Goal: Task Accomplishment & Management: Use online tool/utility

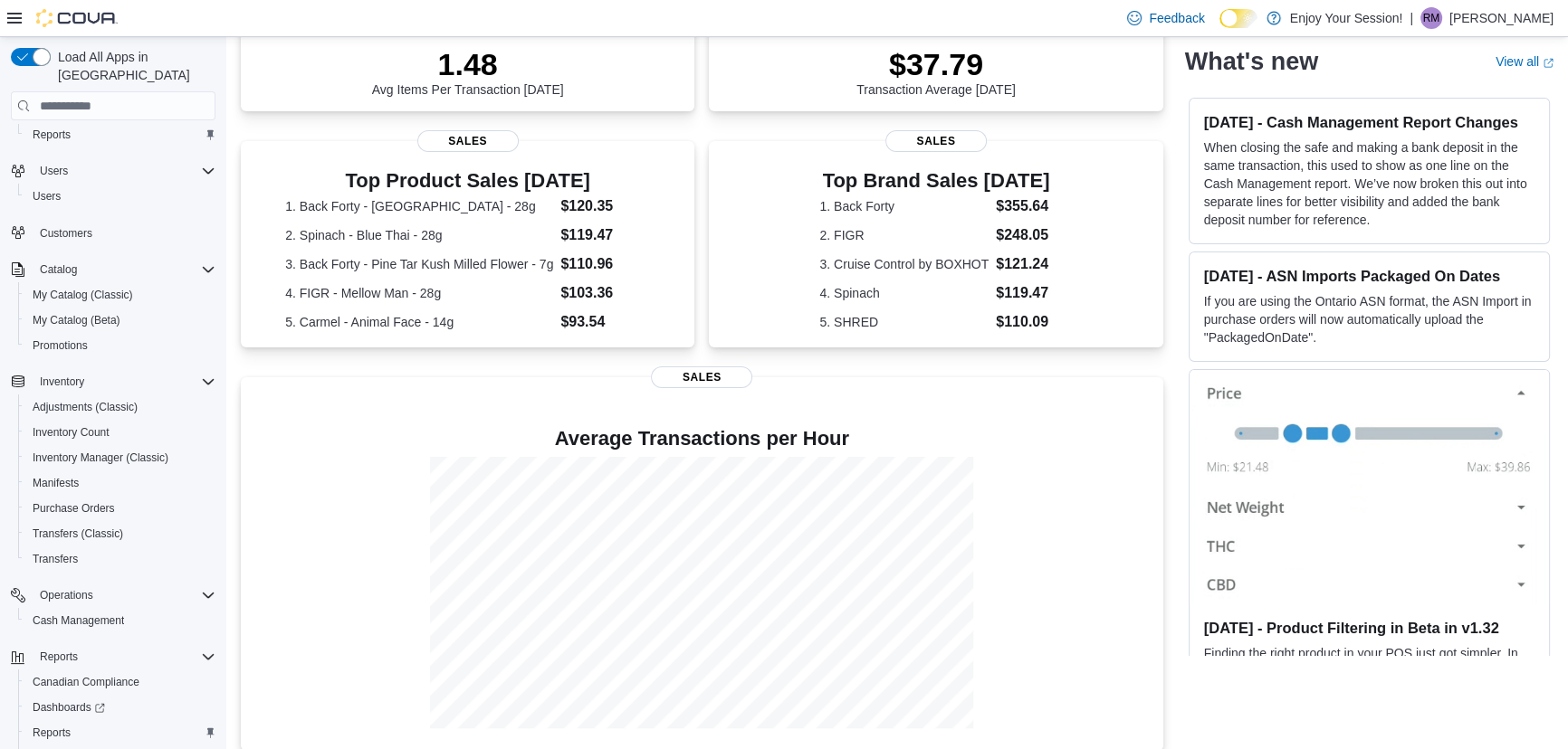
scroll to position [97, 0]
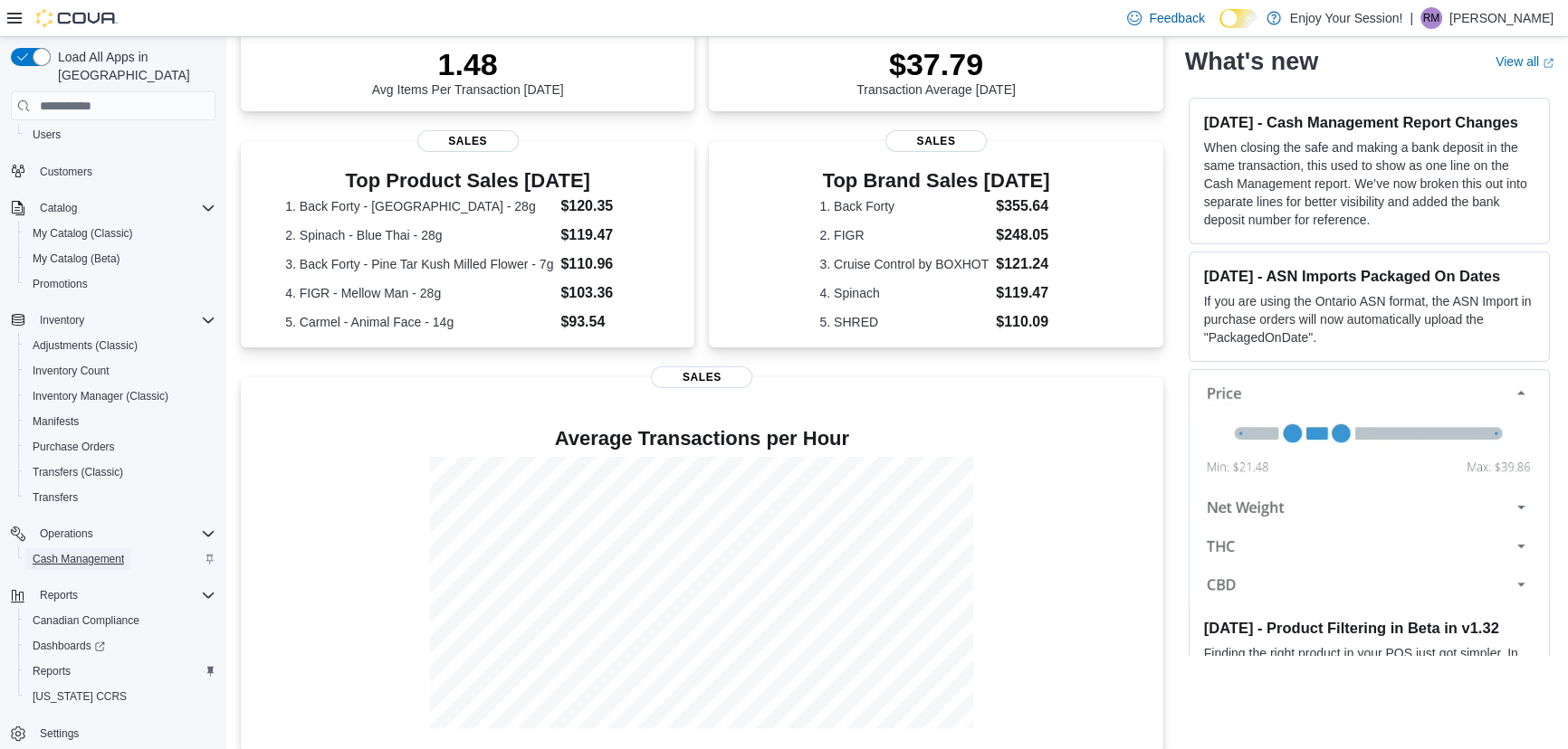
click at [70, 552] on span "Cash Management" at bounding box center [78, 559] width 92 height 15
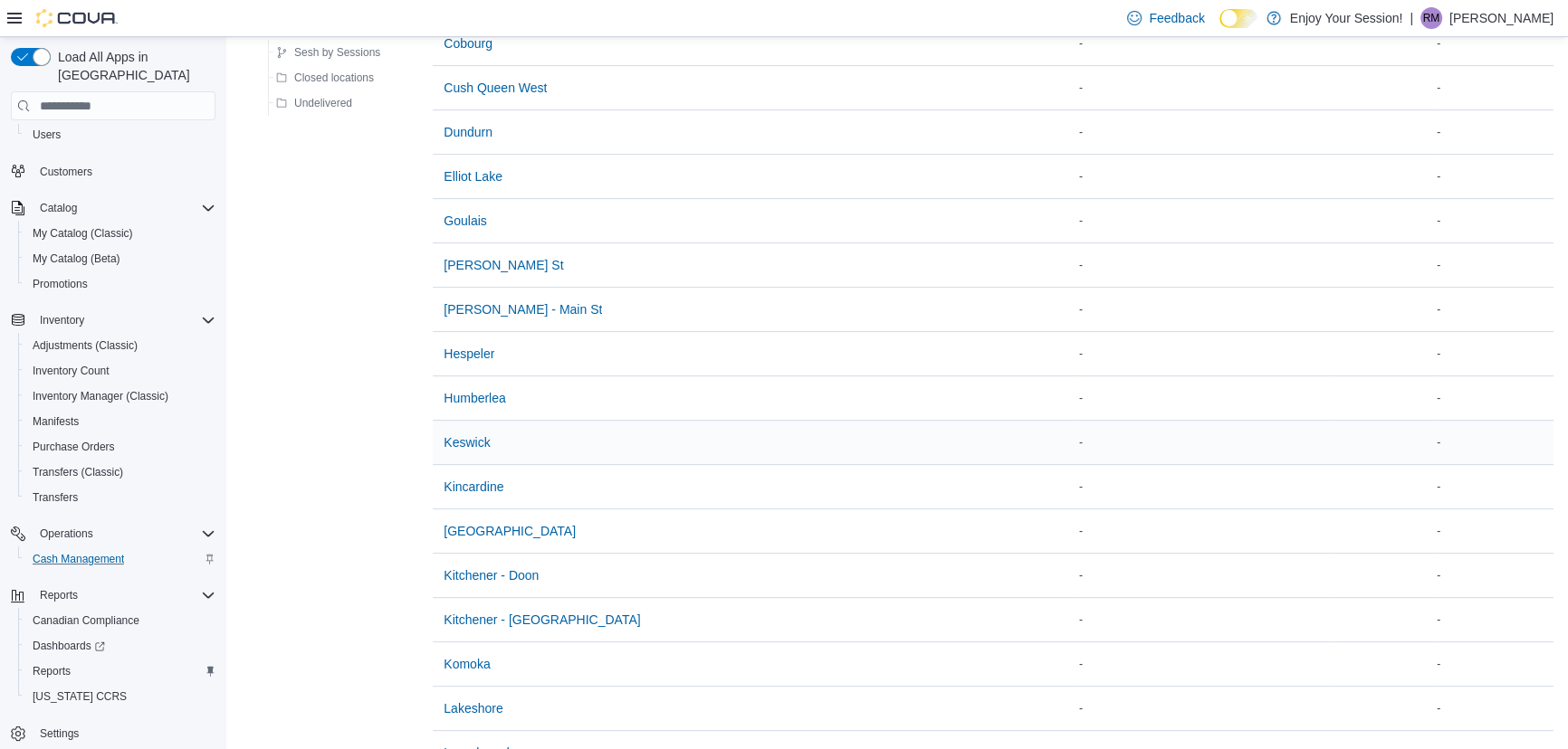
scroll to position [987, 0]
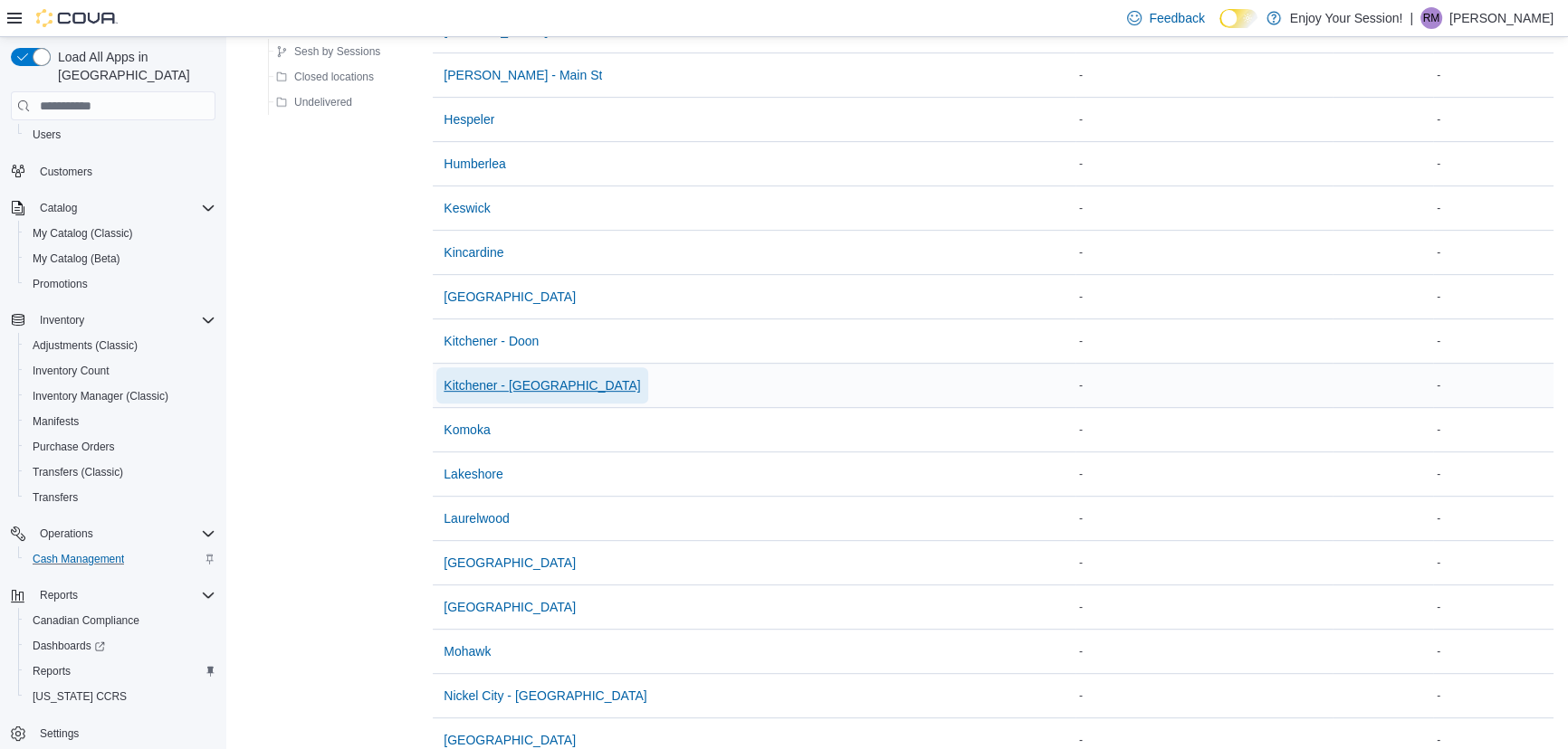
click at [549, 381] on span "Kitchener - [GEOGRAPHIC_DATA]" at bounding box center [542, 385] width 197 height 19
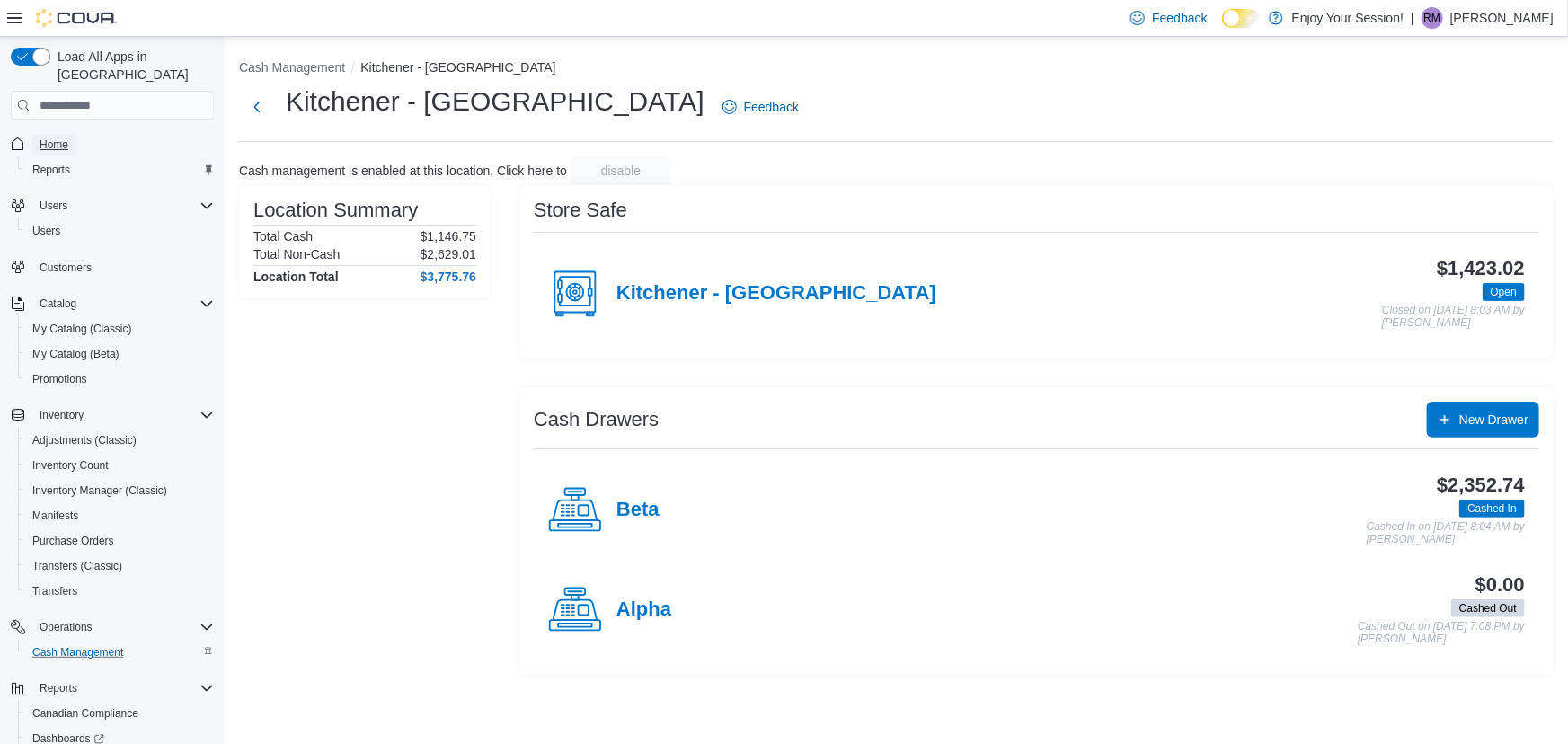
click at [53, 137] on span "Home" at bounding box center [54, 144] width 29 height 15
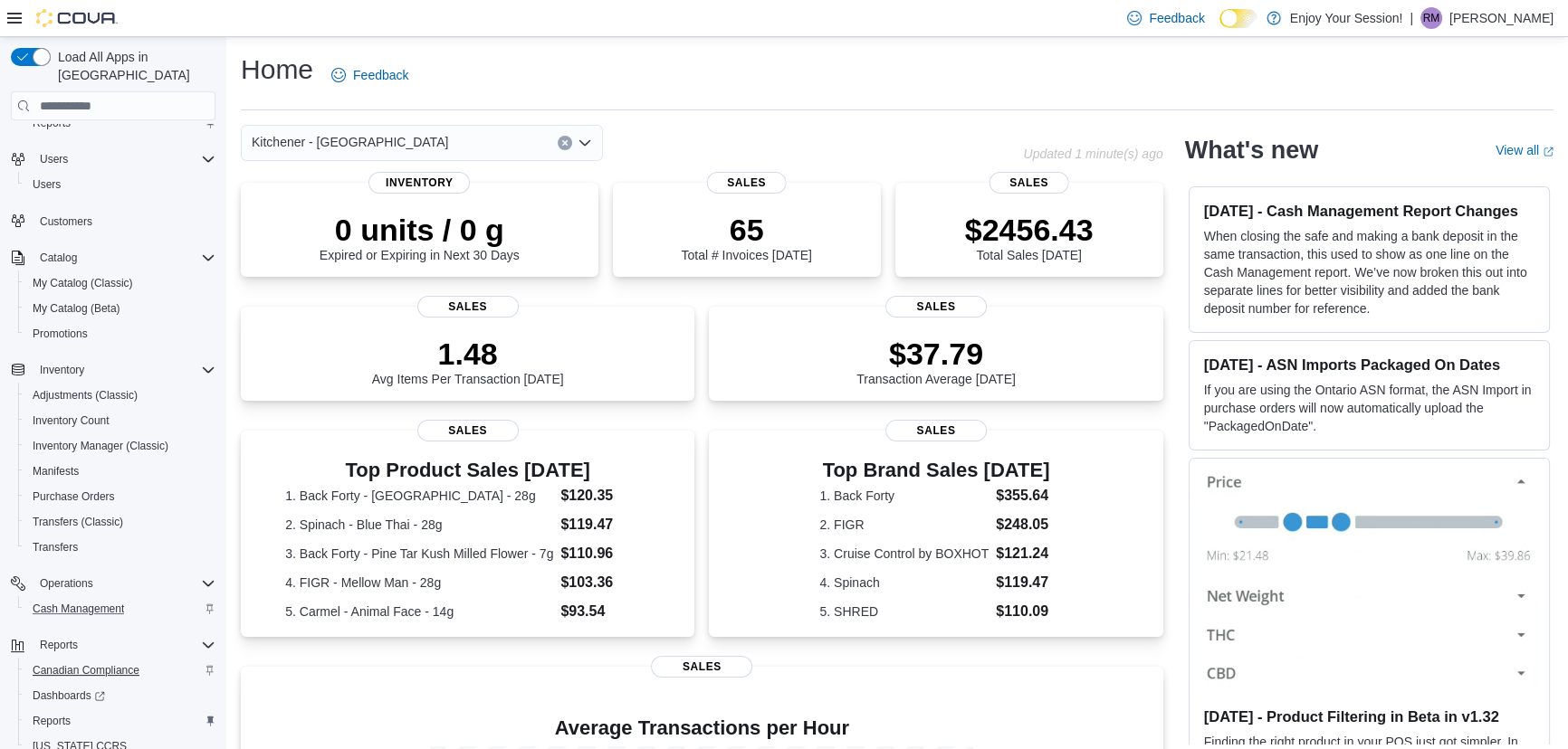
scroll to position [97, 0]
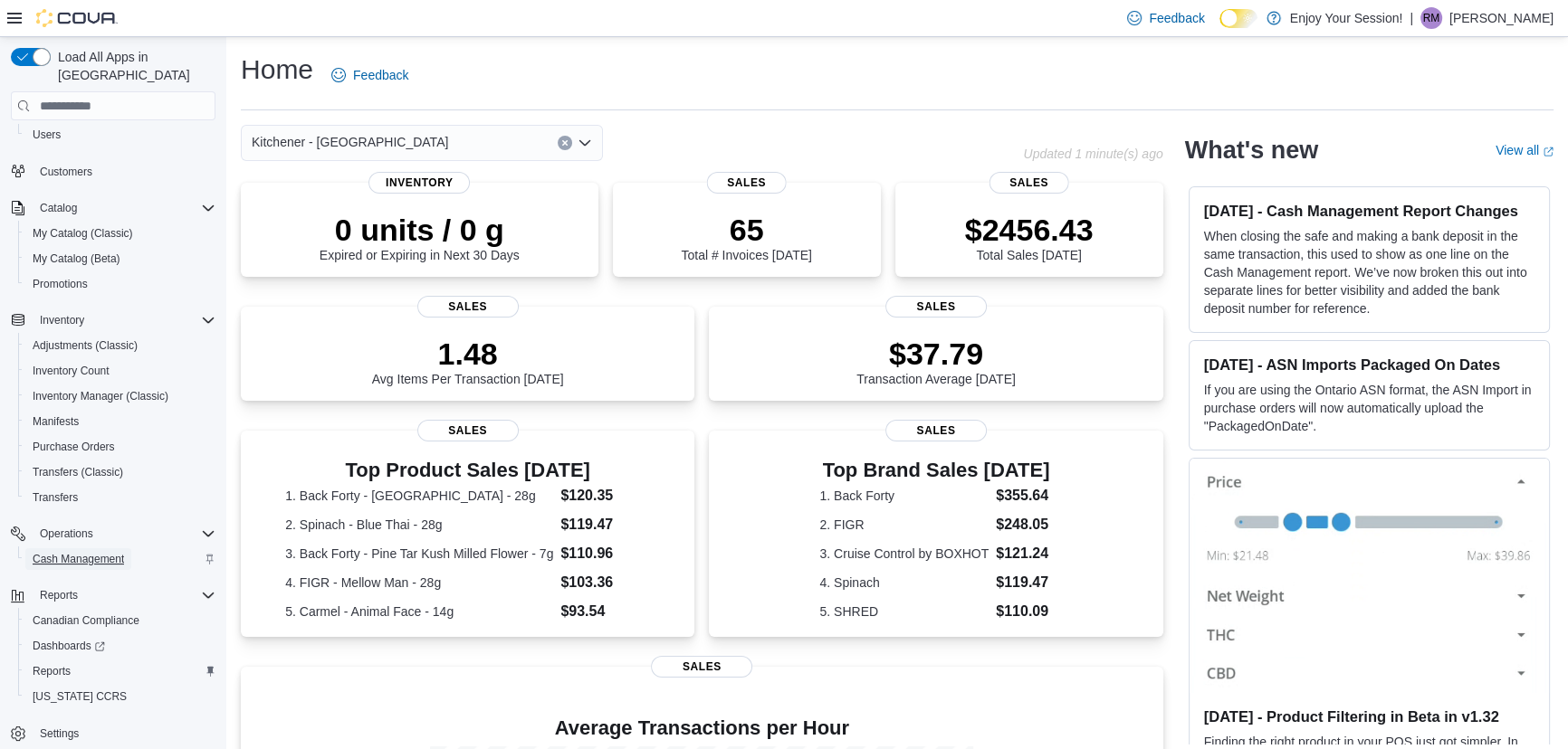
drag, startPoint x: 81, startPoint y: 531, endPoint x: 151, endPoint y: 548, distance: 72.0
click at [81, 552] on span "Cash Management" at bounding box center [78, 559] width 92 height 15
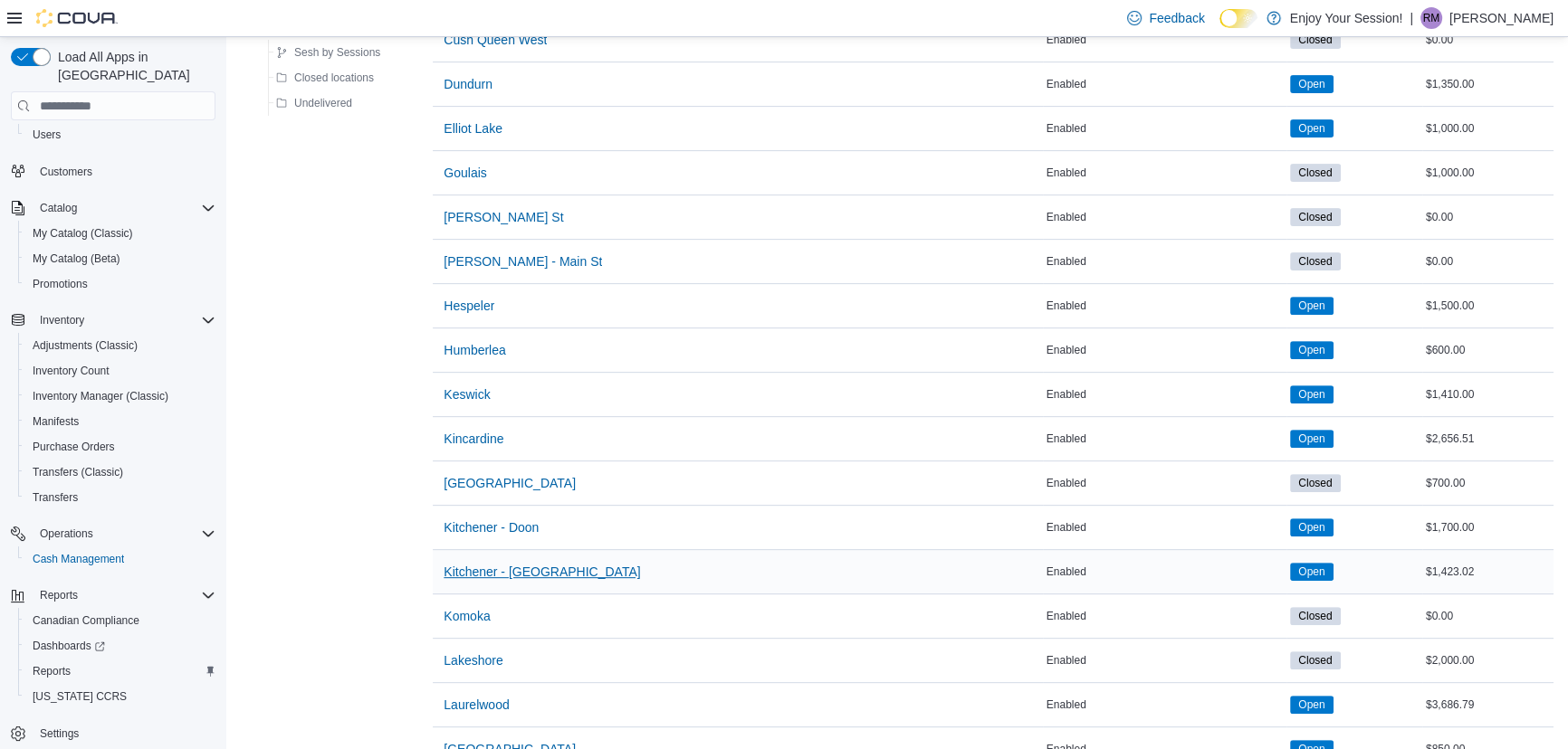
scroll to position [822, 0]
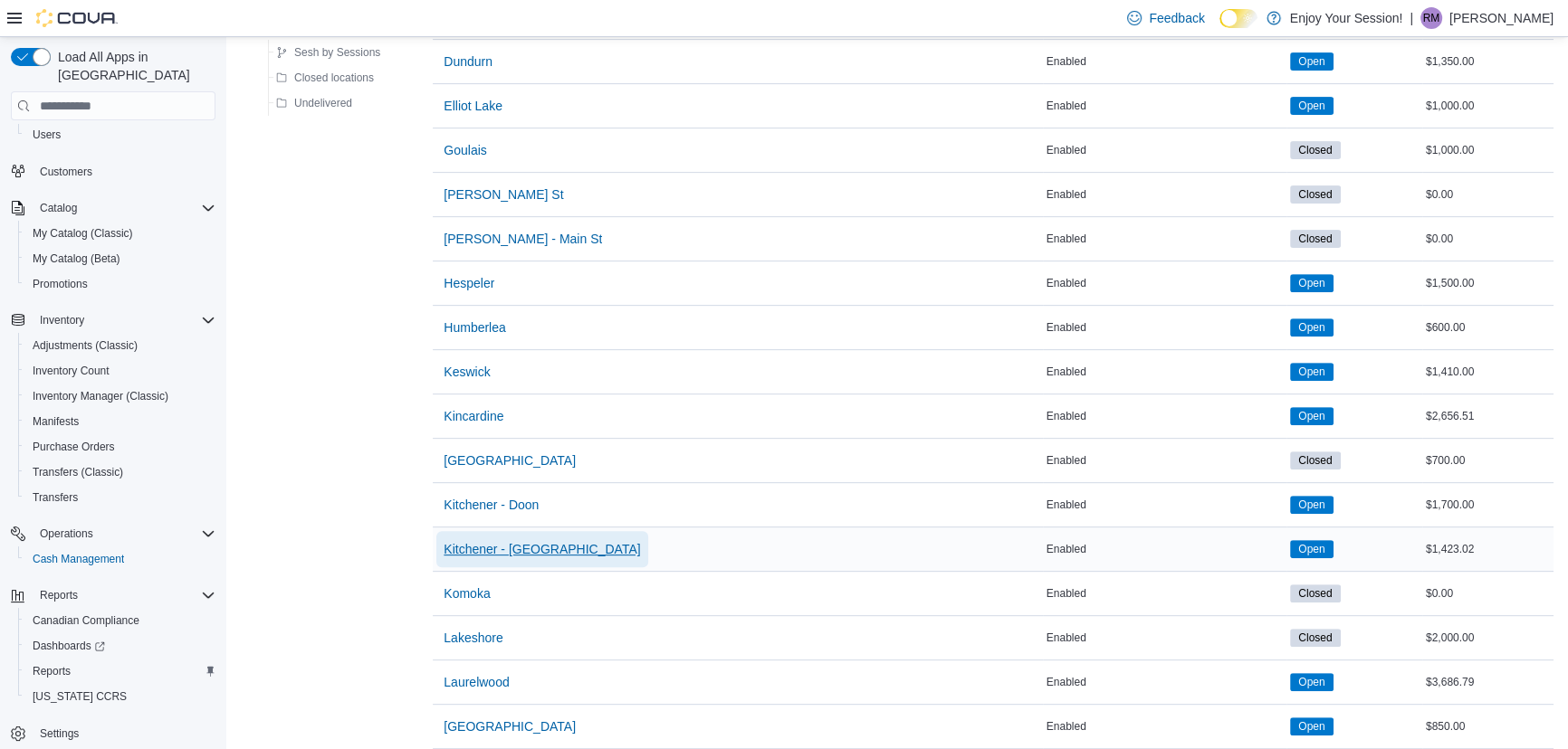
click at [516, 548] on span "Kitchener - [GEOGRAPHIC_DATA]" at bounding box center [542, 549] width 197 height 19
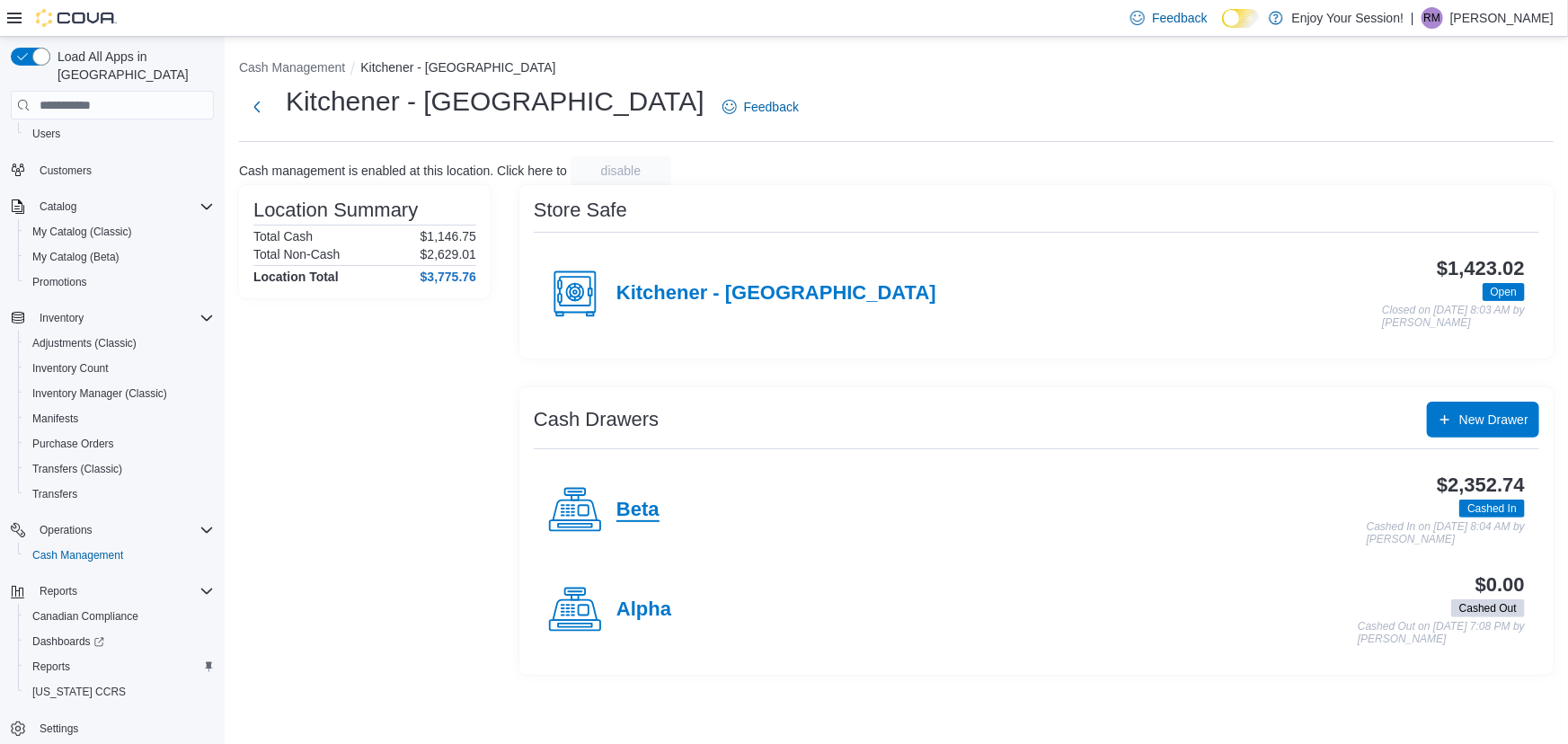
click at [635, 506] on h4 "Beta" at bounding box center [637, 511] width 44 height 23
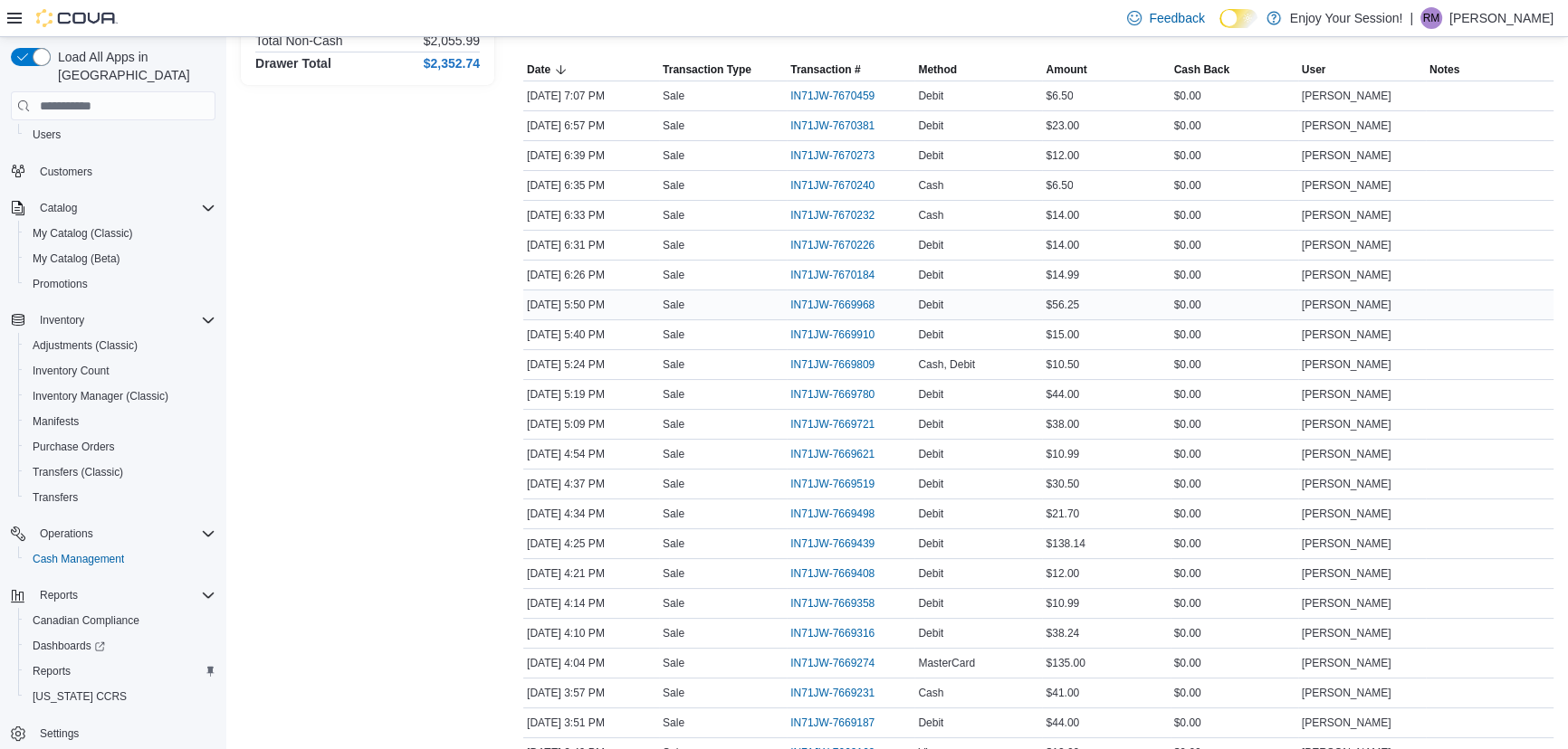
scroll to position [328, 0]
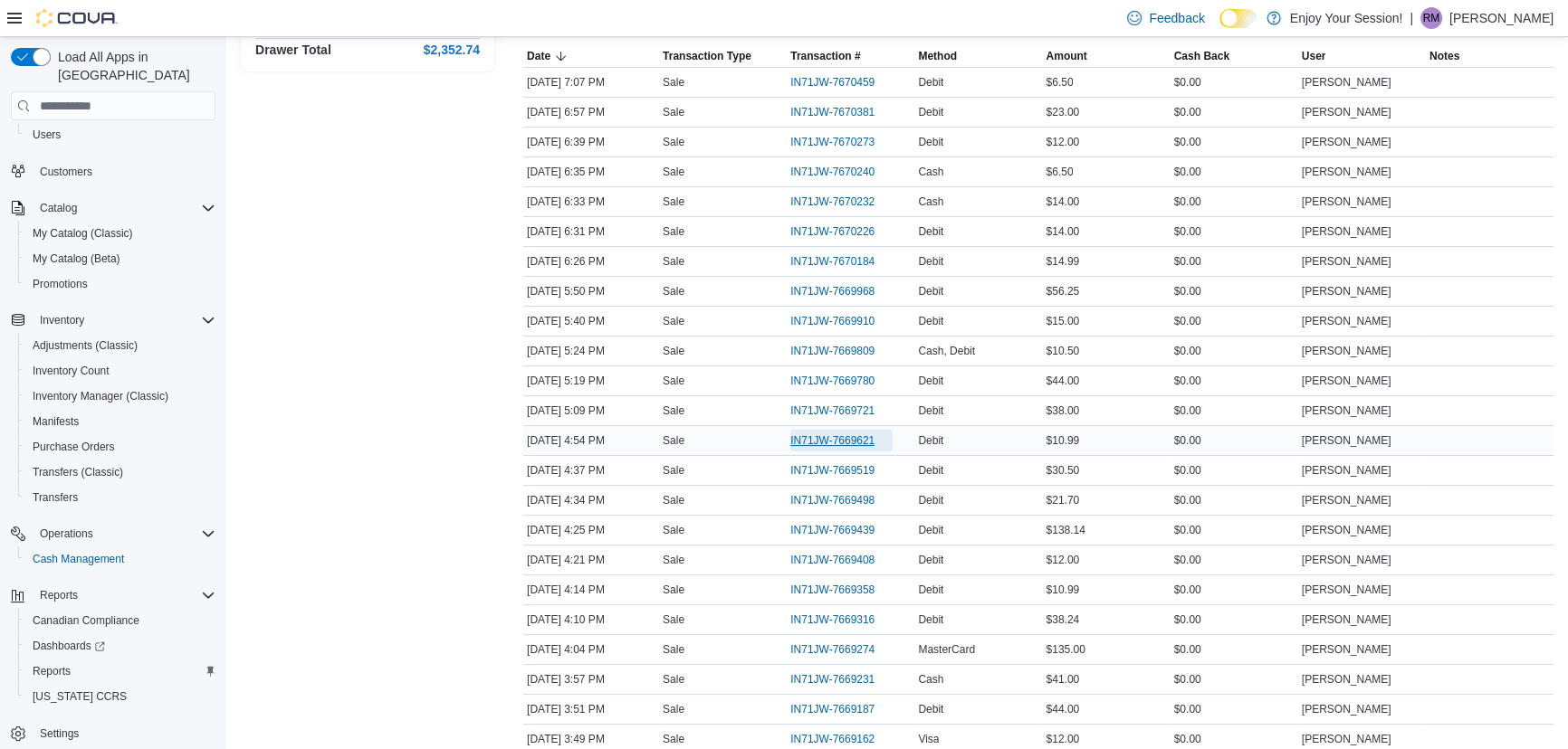
click at [860, 433] on span "IN71JW-7669621" at bounding box center [832, 440] width 84 height 15
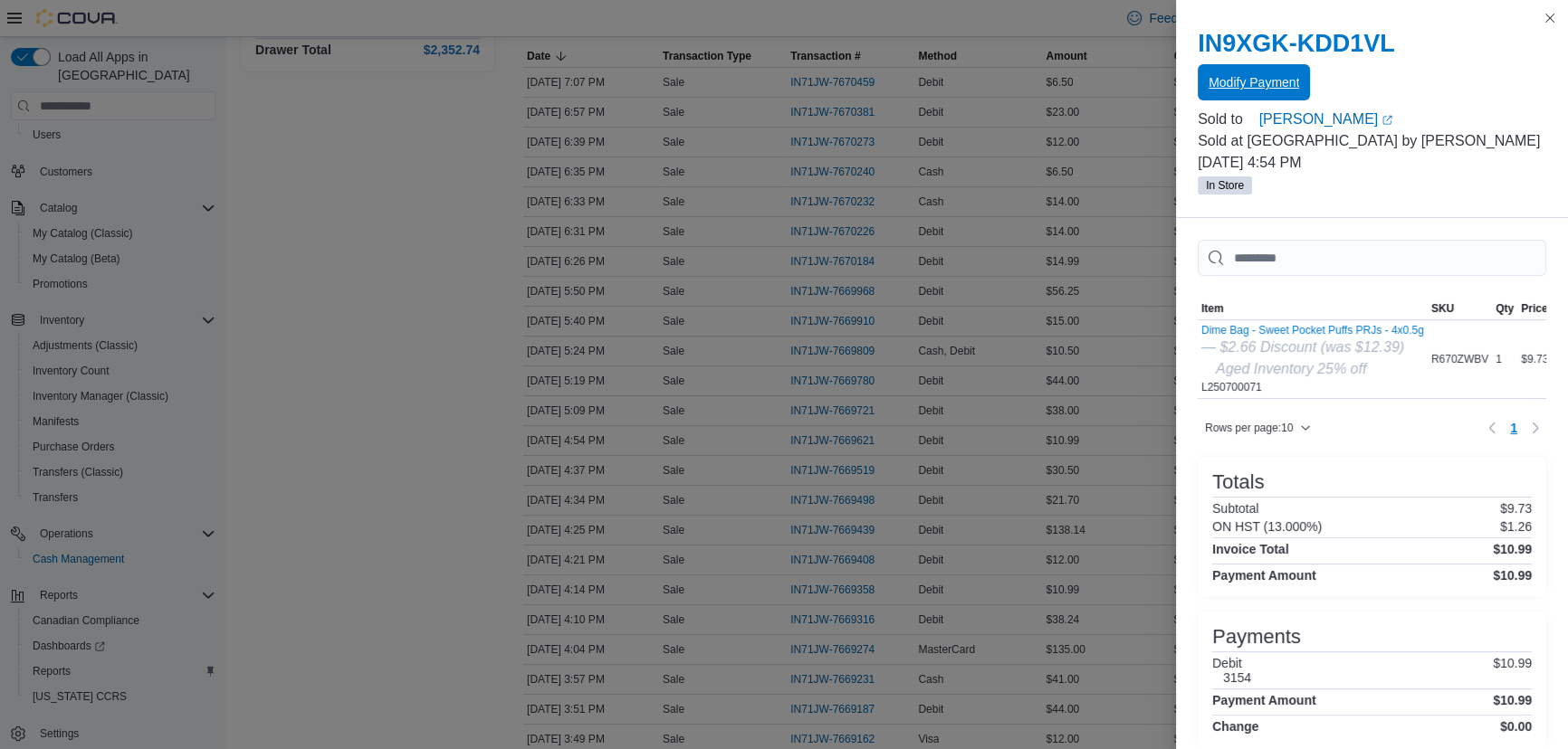
click at [1256, 87] on span "Modify Payment" at bounding box center [1253, 82] width 91 height 19
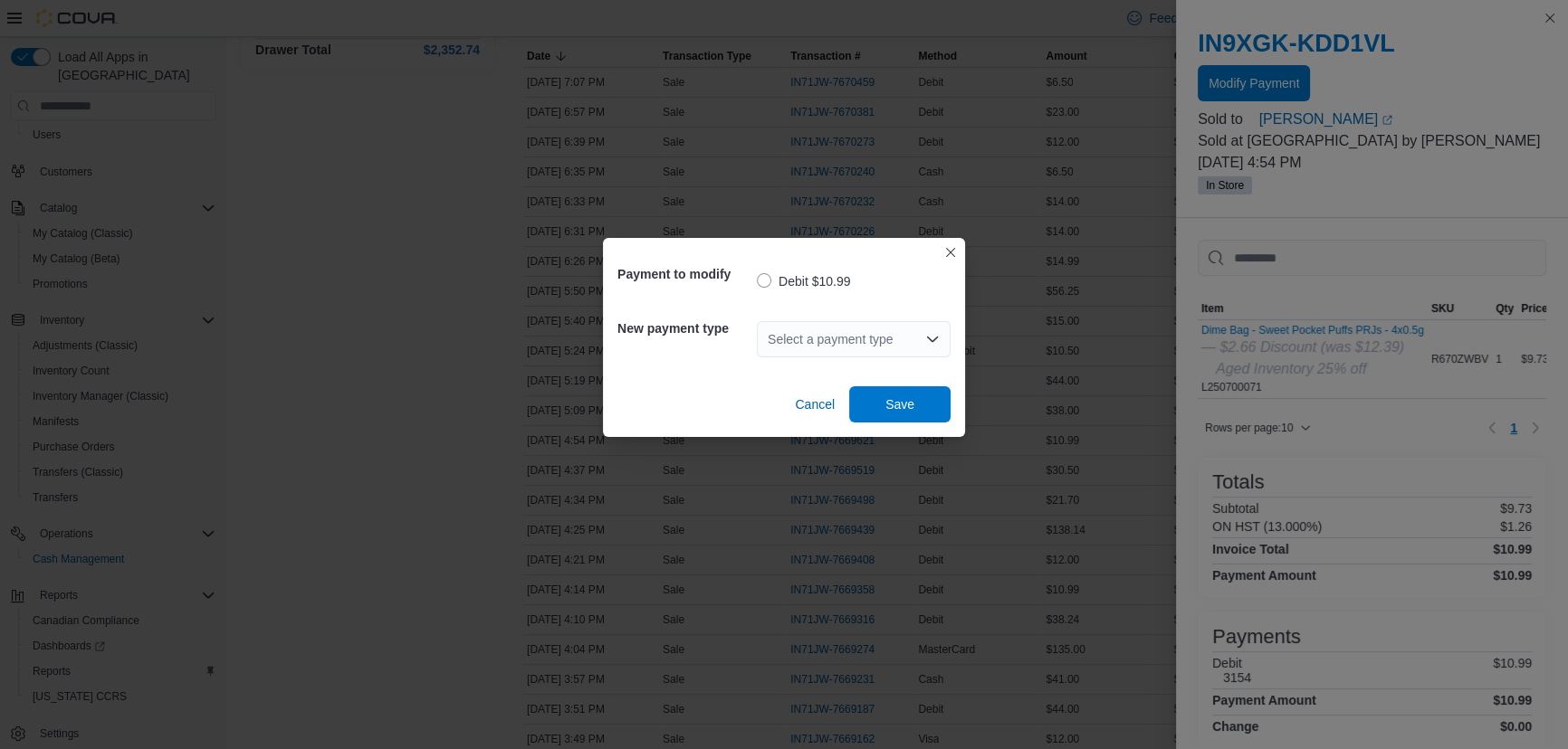
click at [861, 344] on div "Select a payment type" at bounding box center [854, 339] width 194 height 36
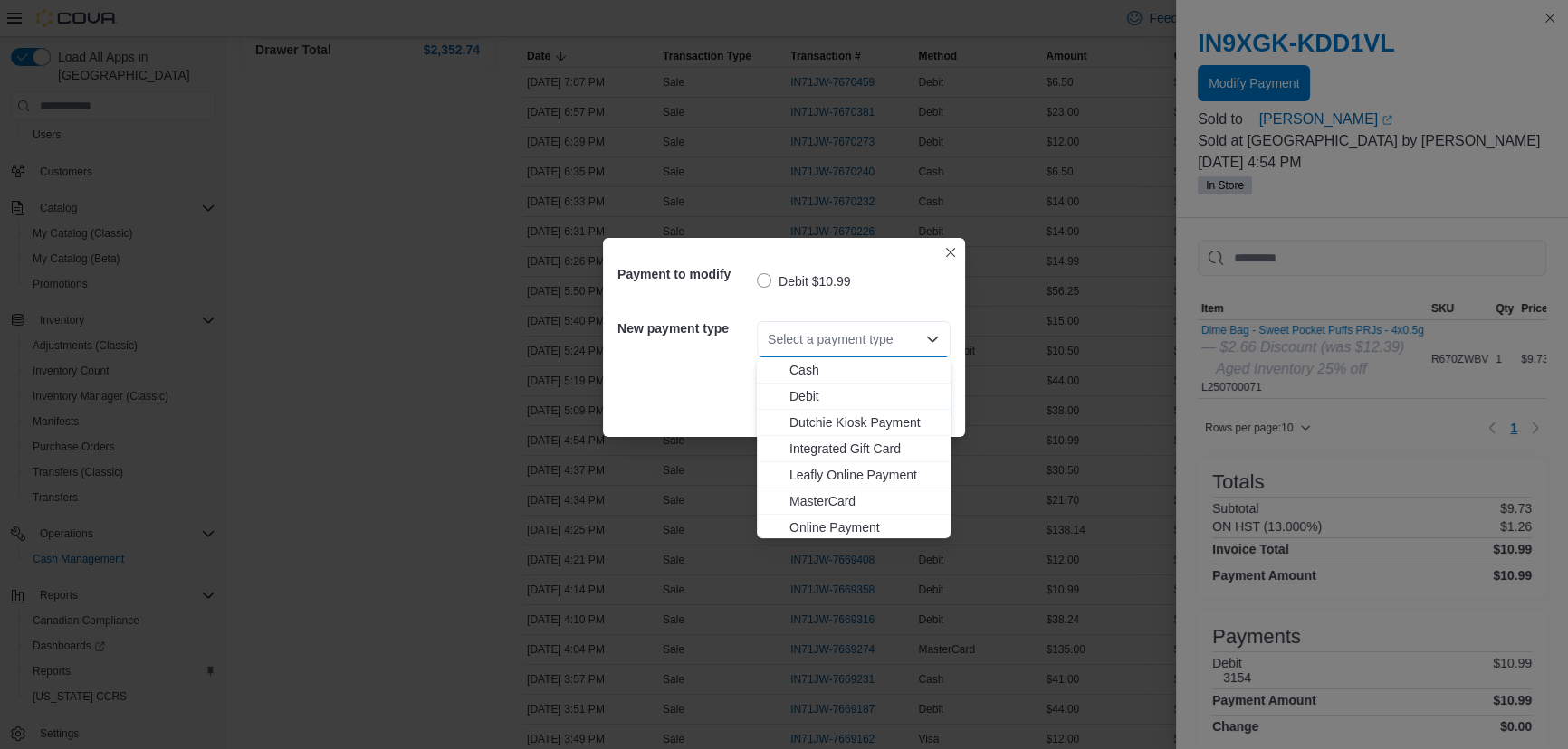
click at [279, 240] on div "Payment to modify Debit $10.99 New payment type Select a payment type Combo box…" at bounding box center [784, 374] width 1568 height 749
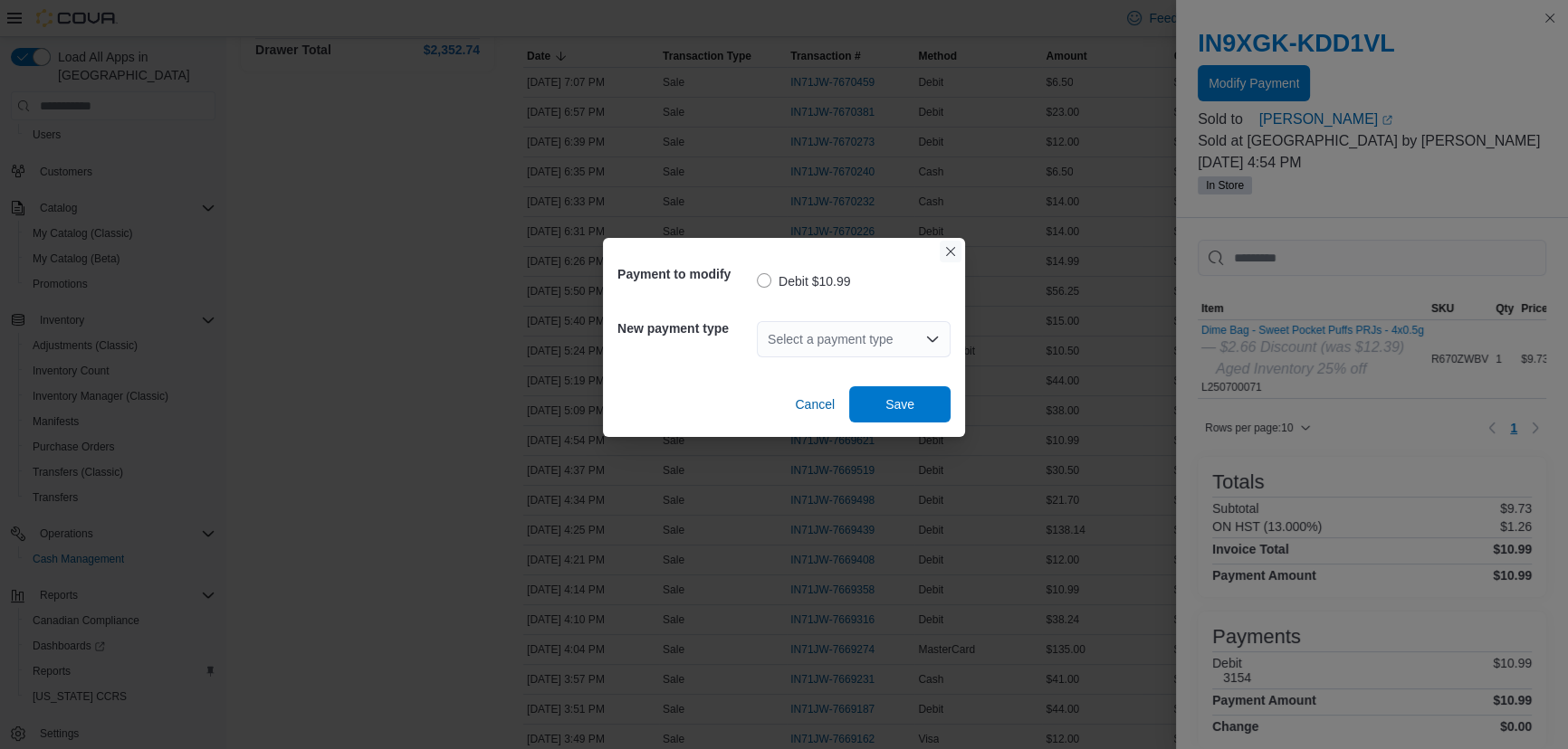
click at [955, 250] on button "Closes this modal window" at bounding box center [950, 251] width 21 height 21
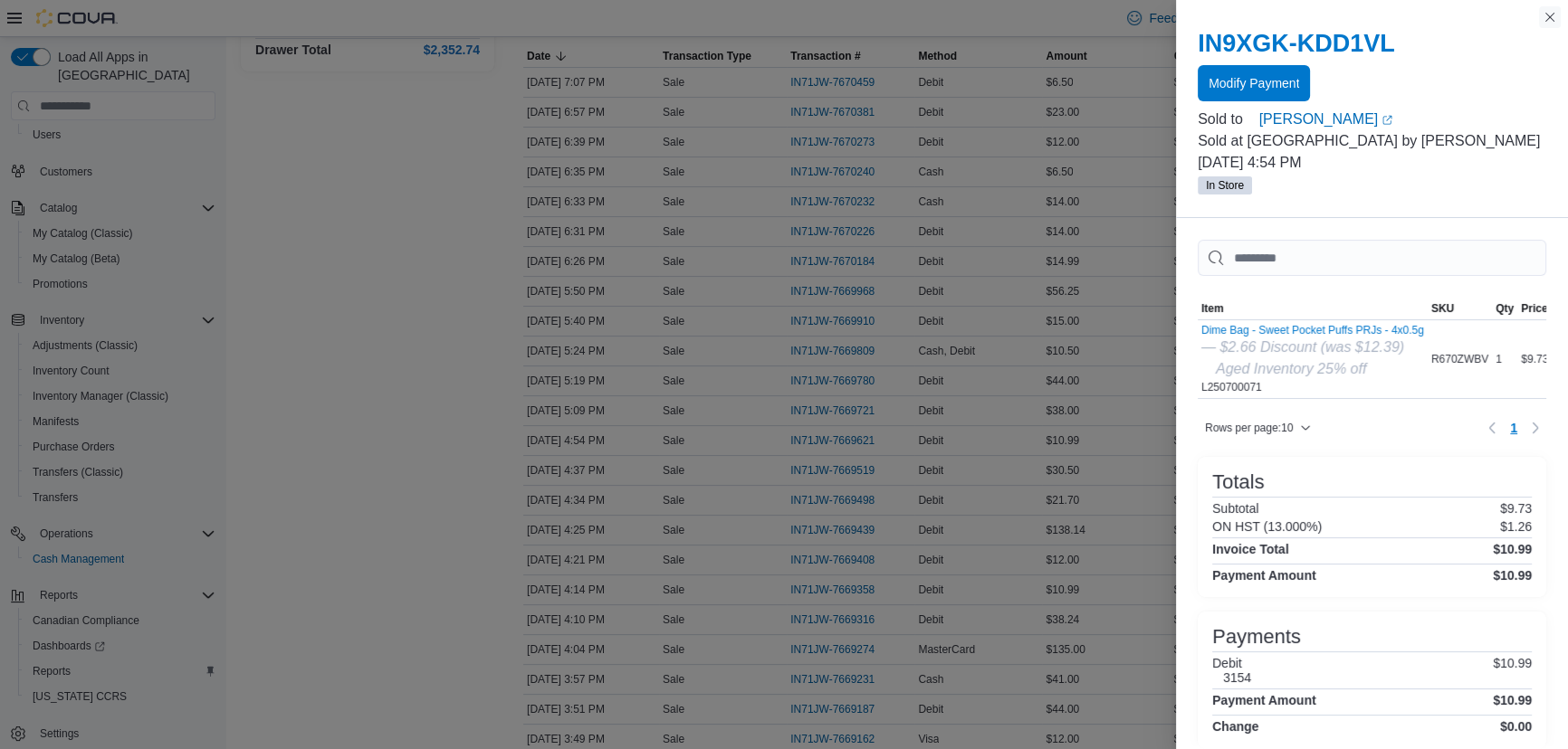
click at [1549, 15] on button "Close this dialog" at bounding box center [1549, 18] width 21 height 21
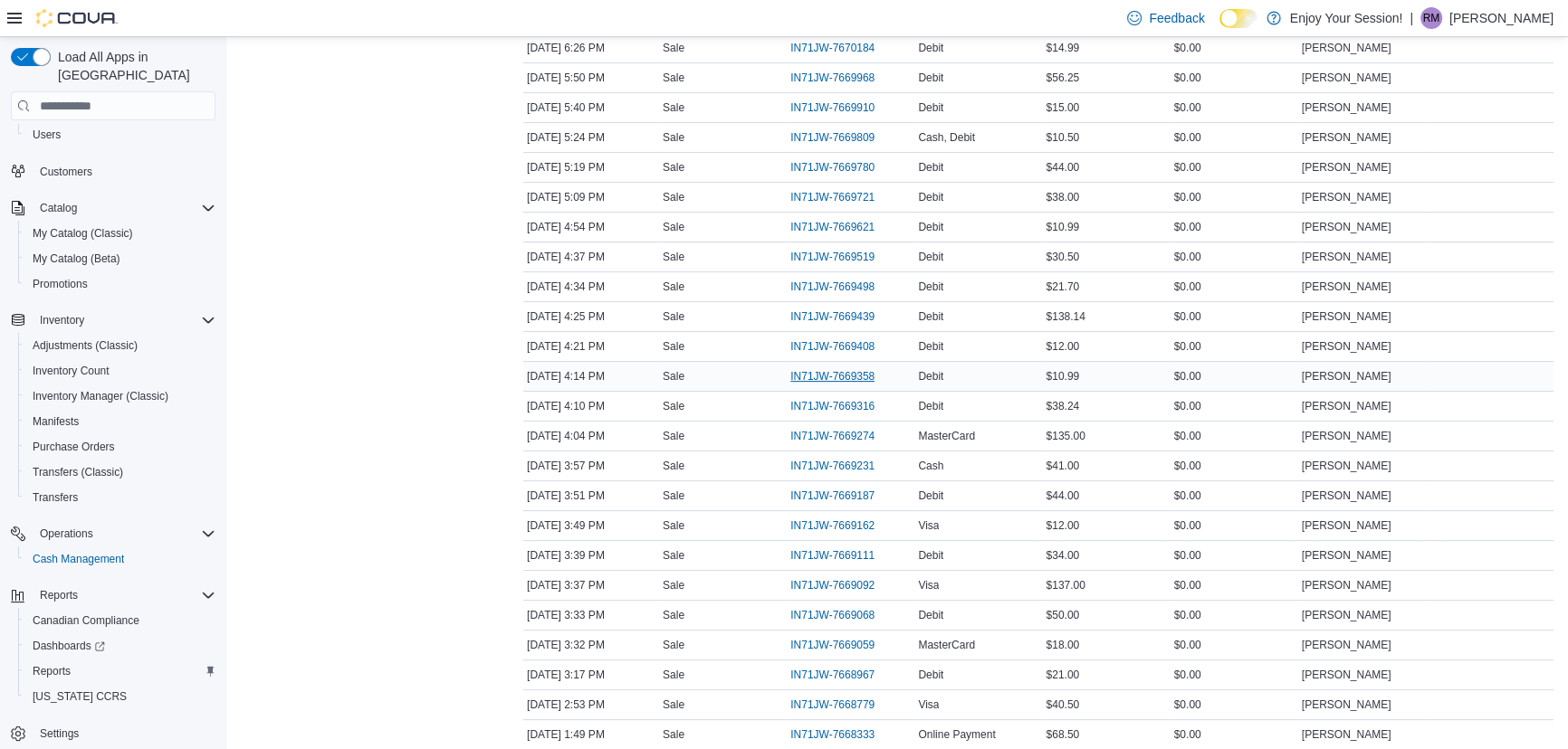
scroll to position [516, 0]
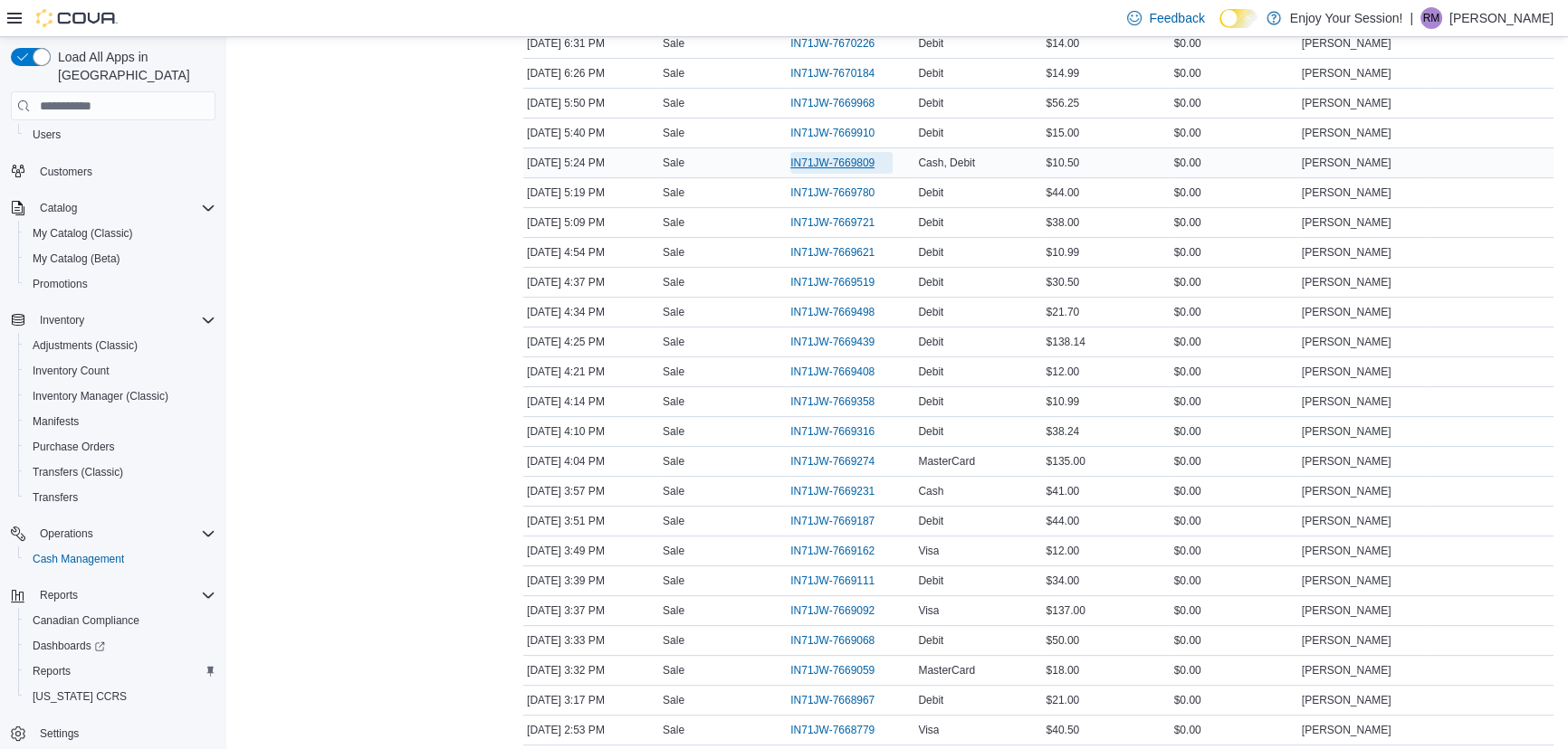
click at [853, 165] on span "IN71JW-7669809" at bounding box center [832, 163] width 84 height 15
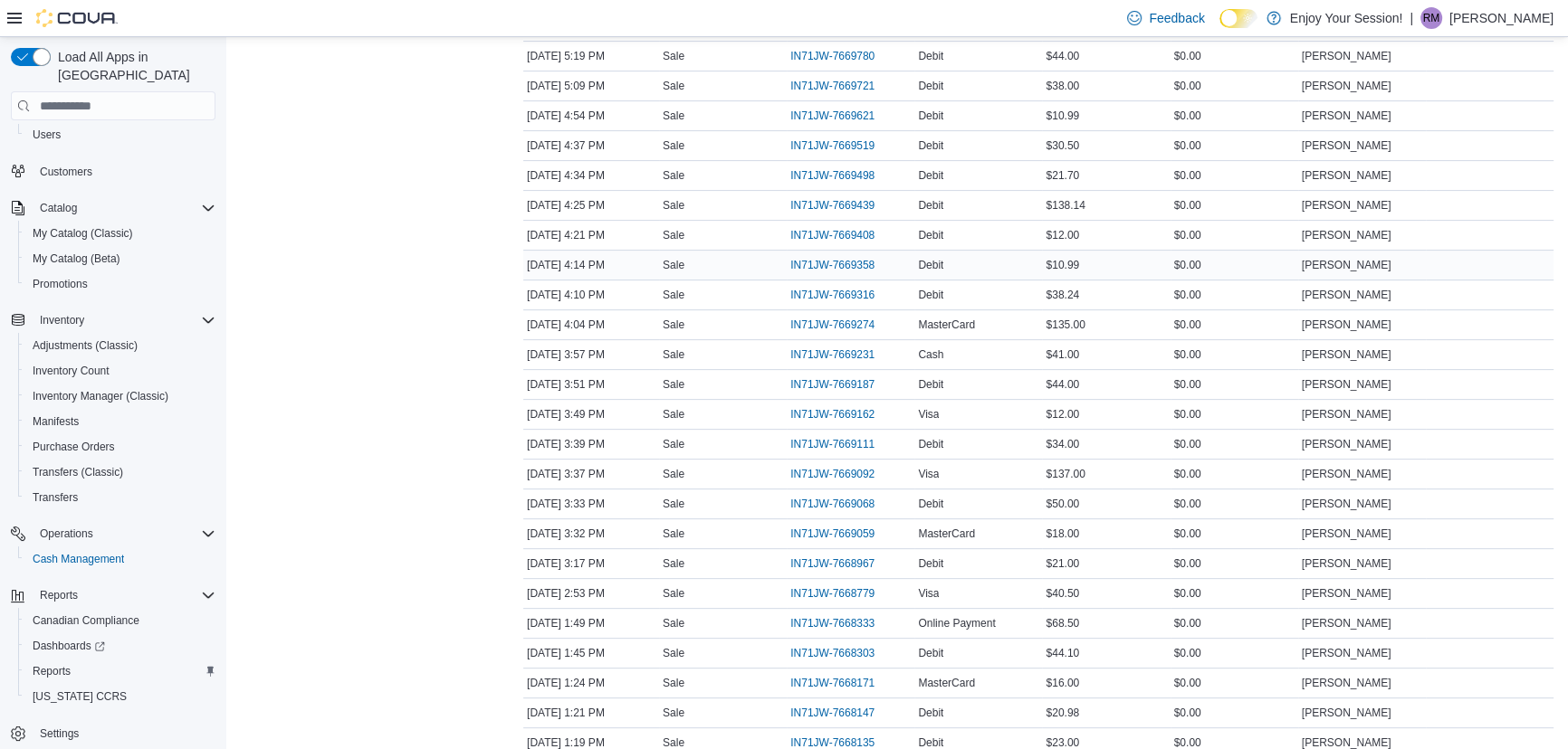
scroll to position [681, 0]
click at [863, 230] on span "IN71JW-7669358" at bounding box center [832, 237] width 84 height 15
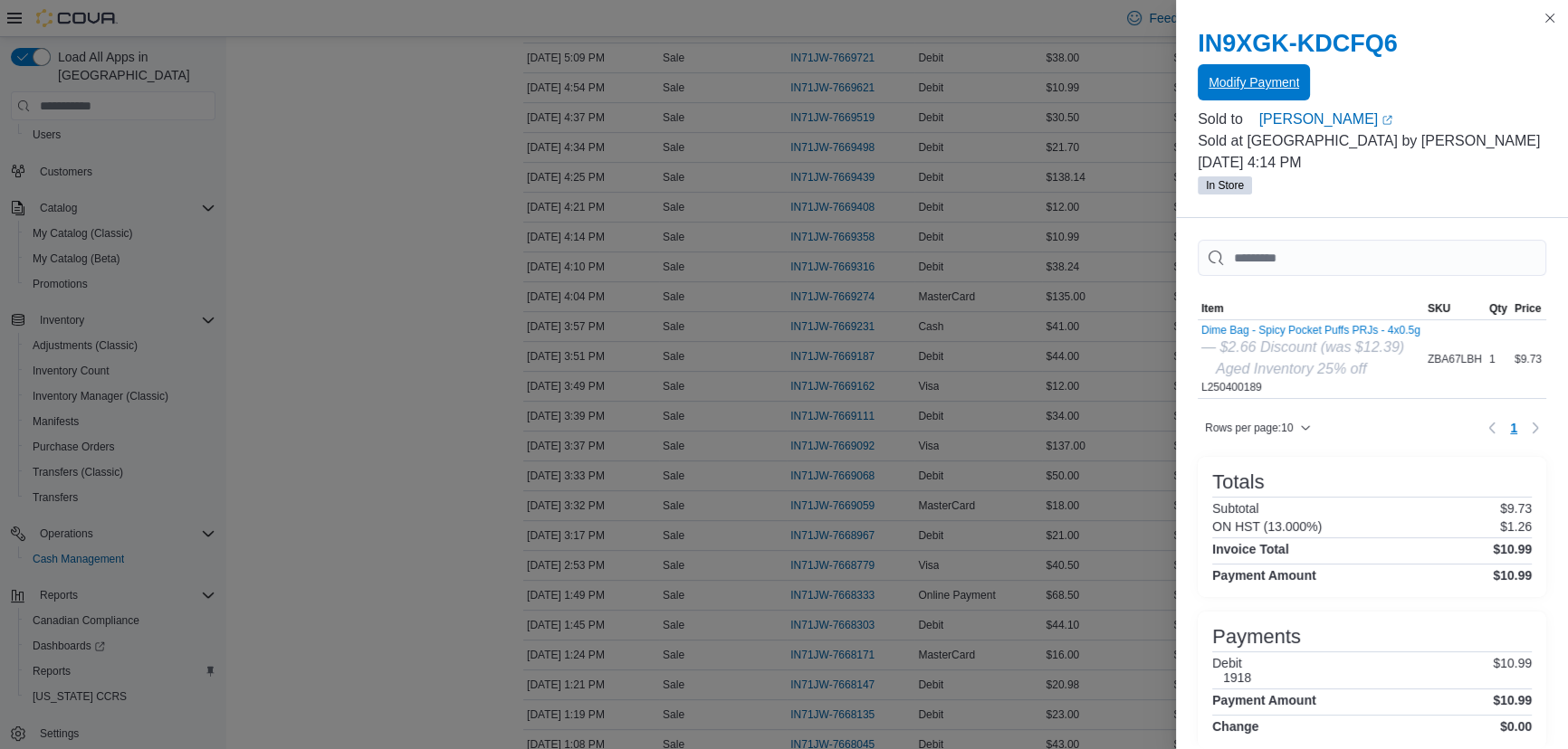
click at [1247, 72] on span "Modify Payment" at bounding box center [1253, 82] width 91 height 36
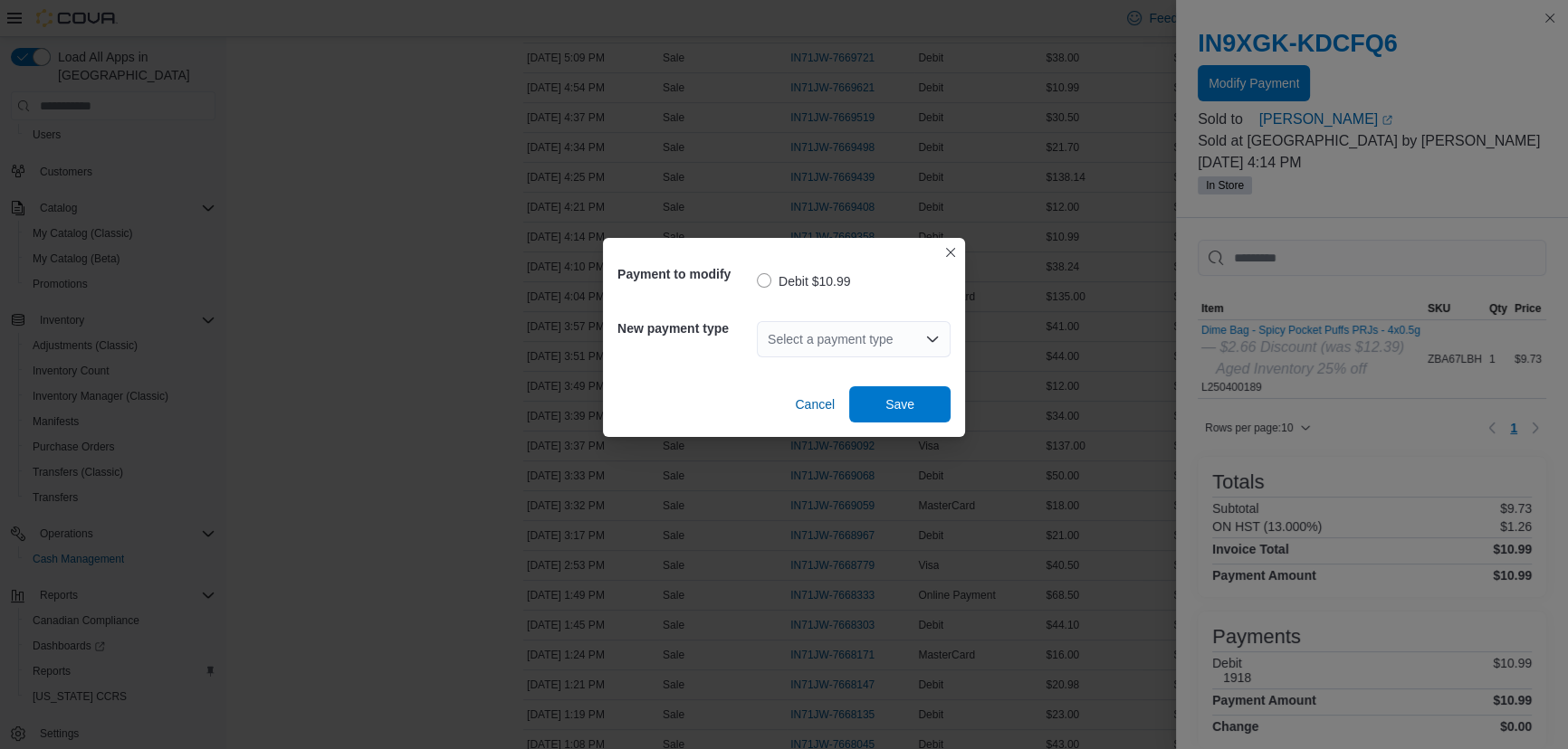
click at [860, 332] on div "Select a payment type" at bounding box center [854, 339] width 194 height 36
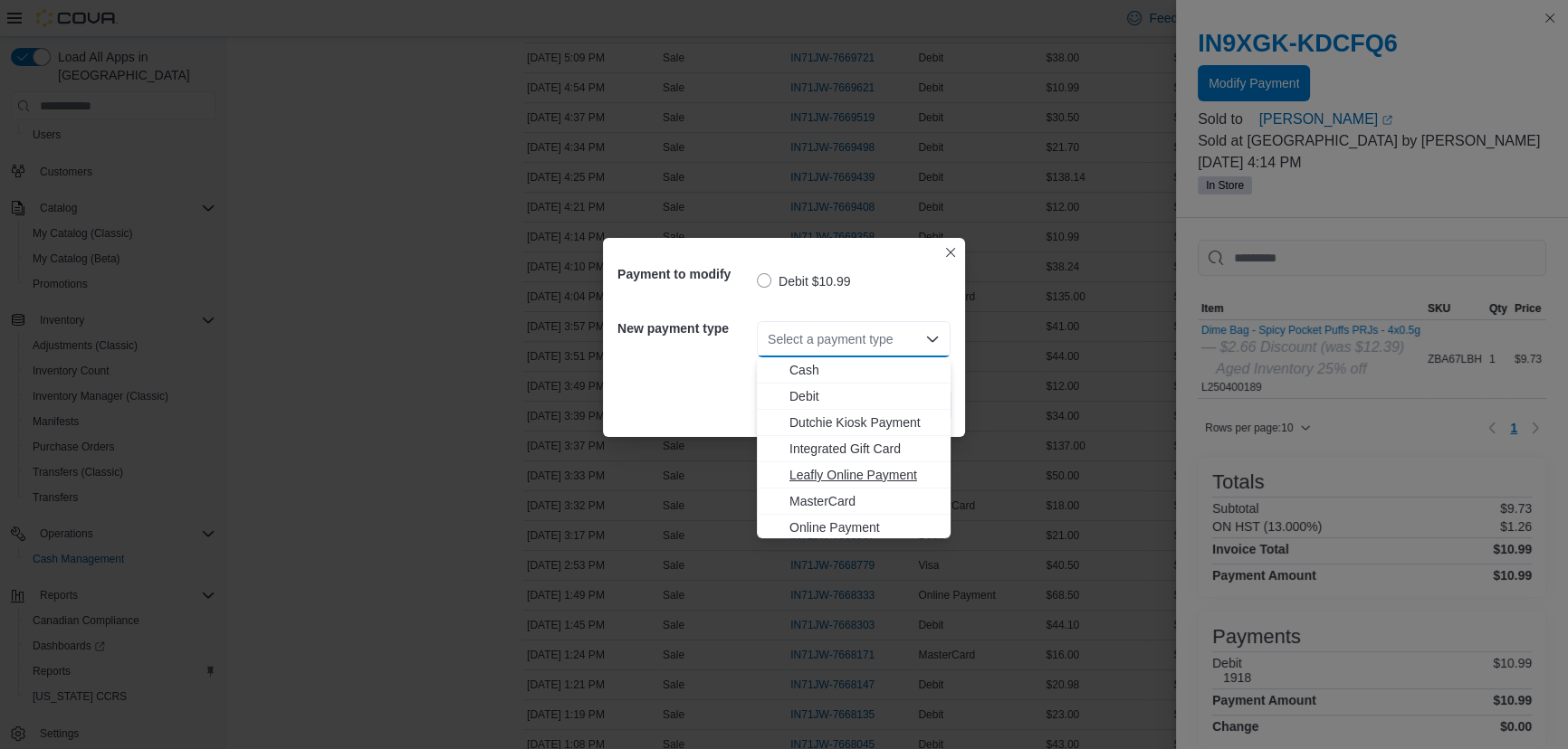
scroll to position [28, 0]
click at [801, 526] on span "Visa" at bounding box center [864, 525] width 150 height 19
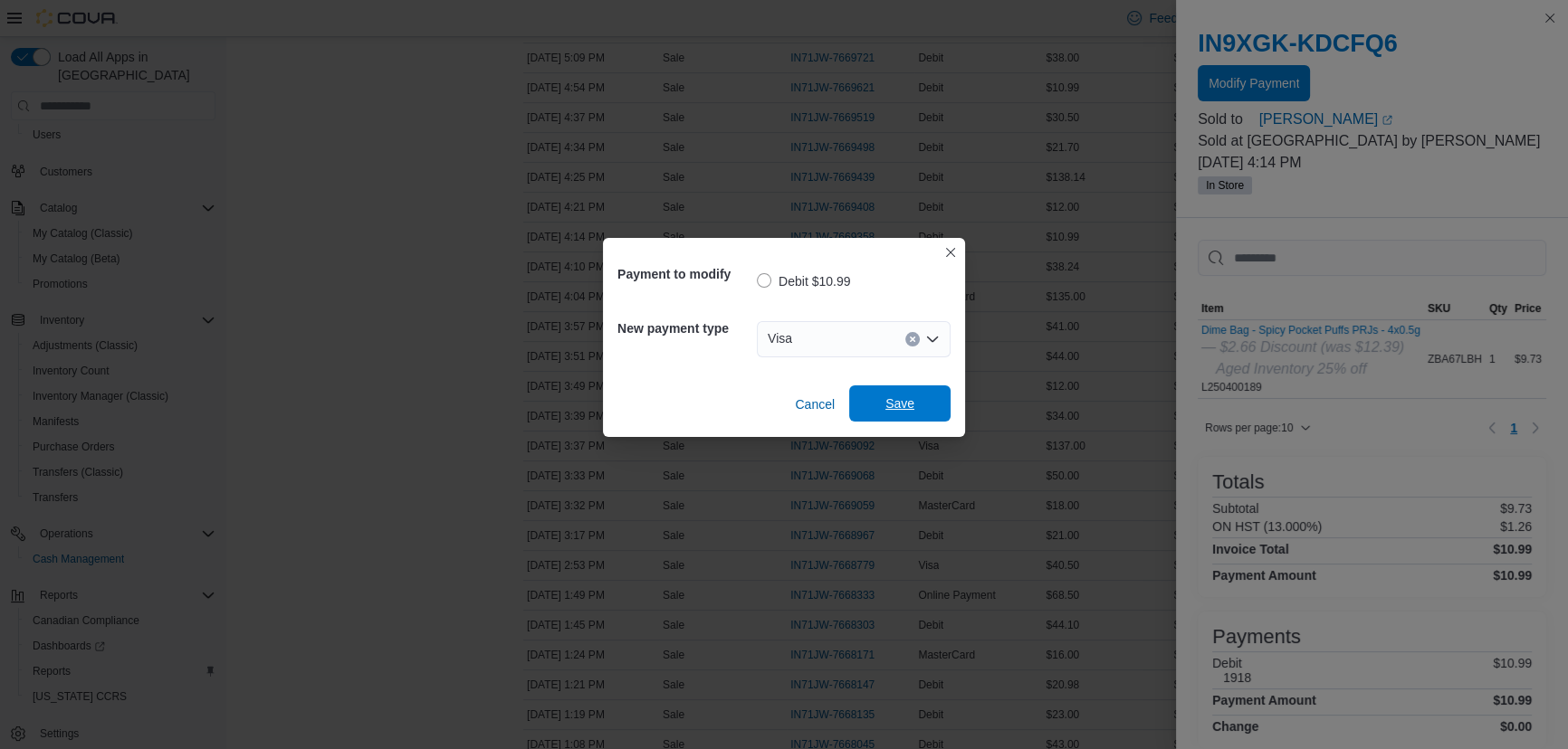
click at [906, 403] on span "Save" at bounding box center [899, 403] width 29 height 19
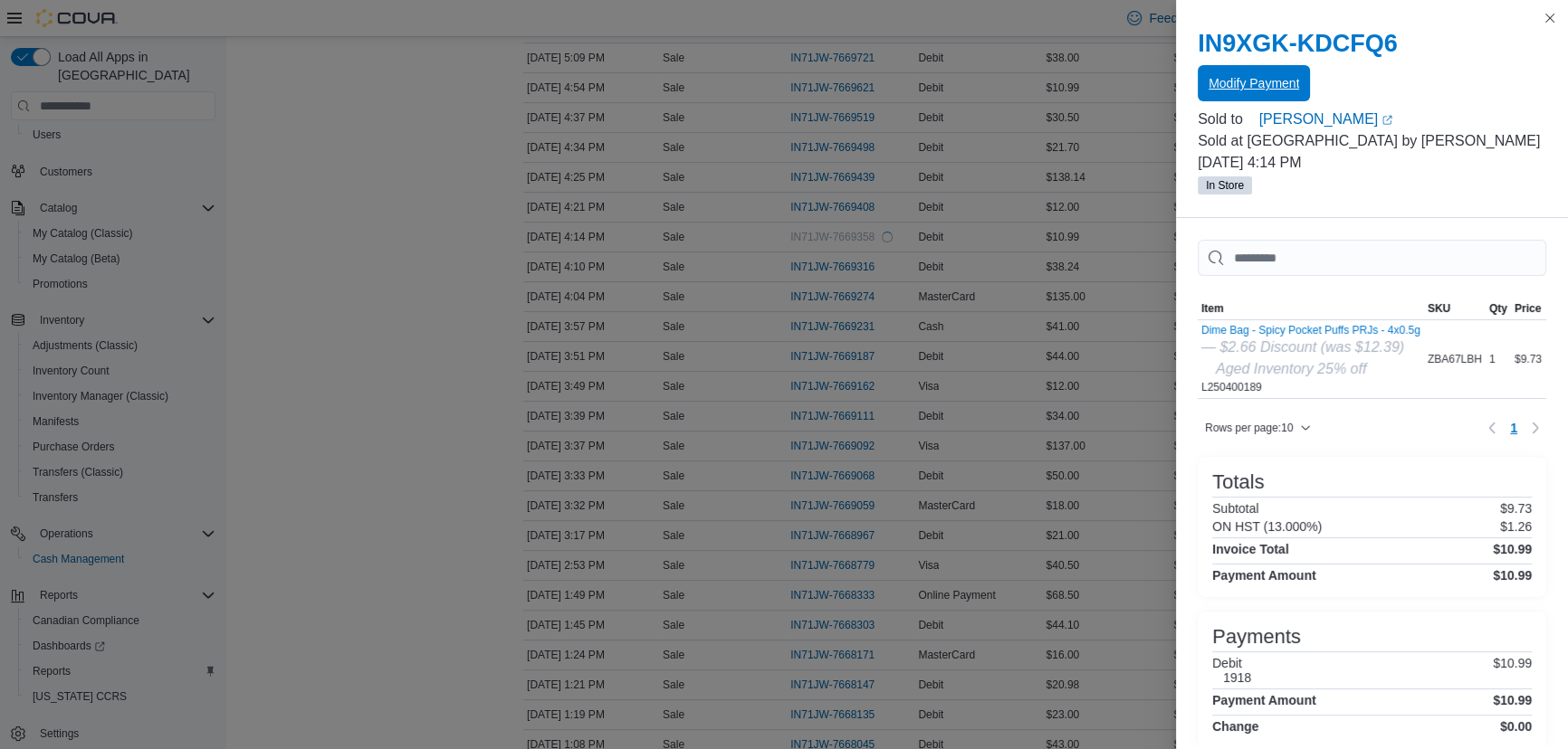
scroll to position [0, 0]
click at [1549, 11] on button "Close this dialog" at bounding box center [1549, 18] width 21 height 21
click at [1556, 9] on button "Close this dialog" at bounding box center [1549, 18] width 21 height 21
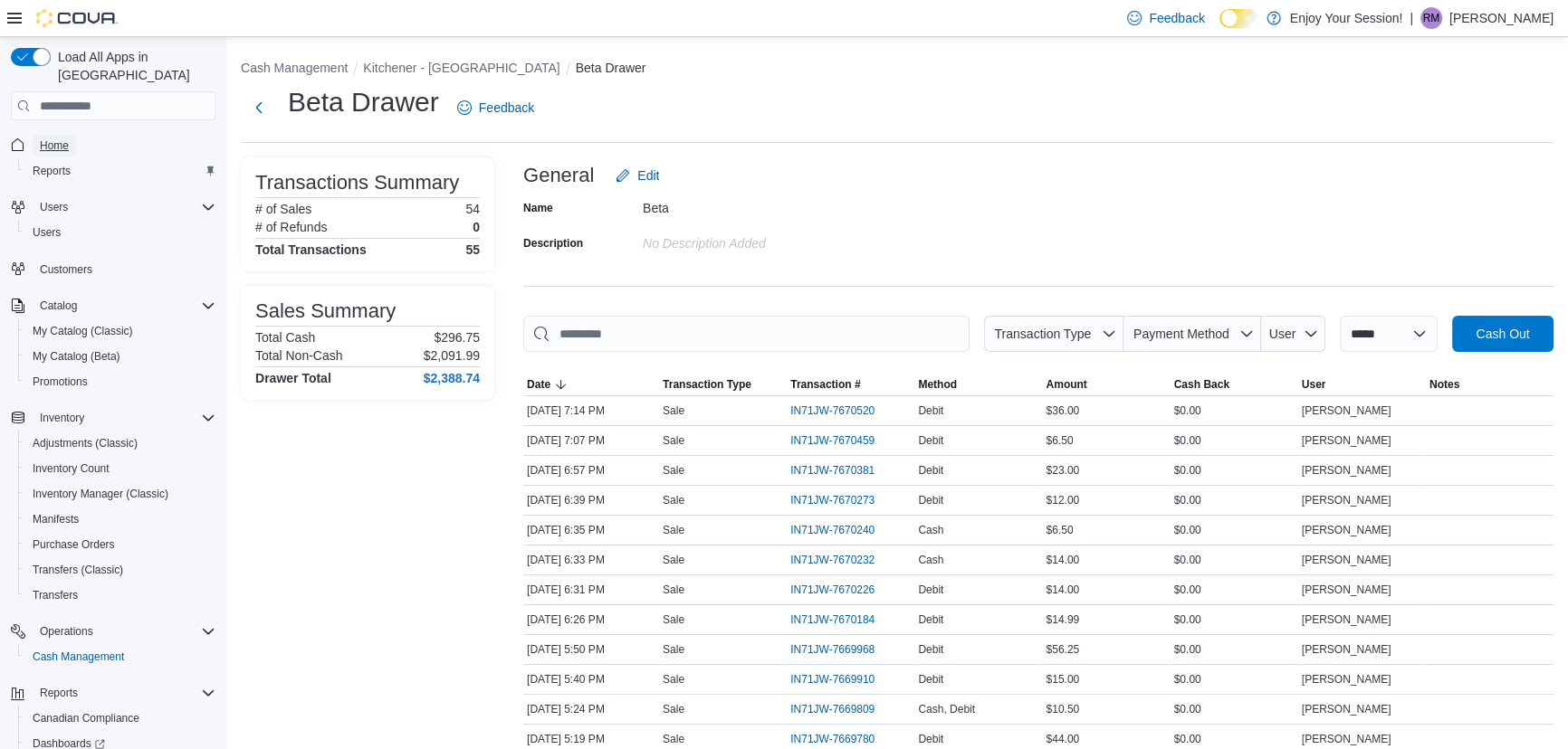
click at [51, 138] on span "Home" at bounding box center [55, 145] width 29 height 15
